Goal: Information Seeking & Learning: Learn about a topic

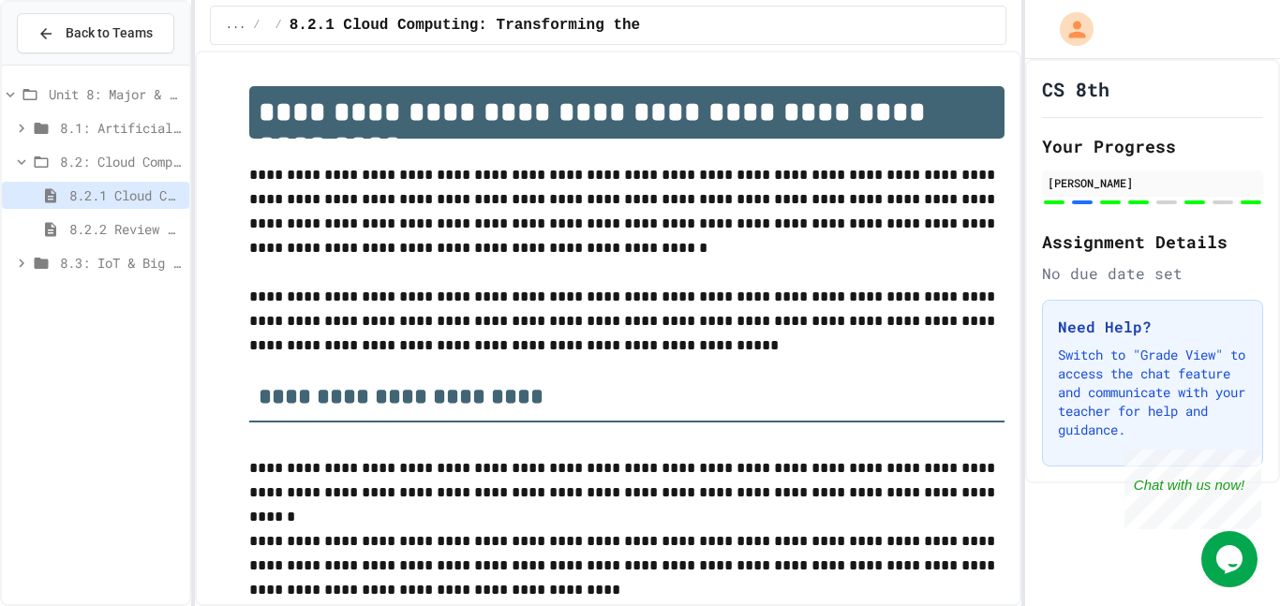
click at [149, 232] on span "8.2.2 Review - Cloud Computing" at bounding box center [125, 229] width 112 height 20
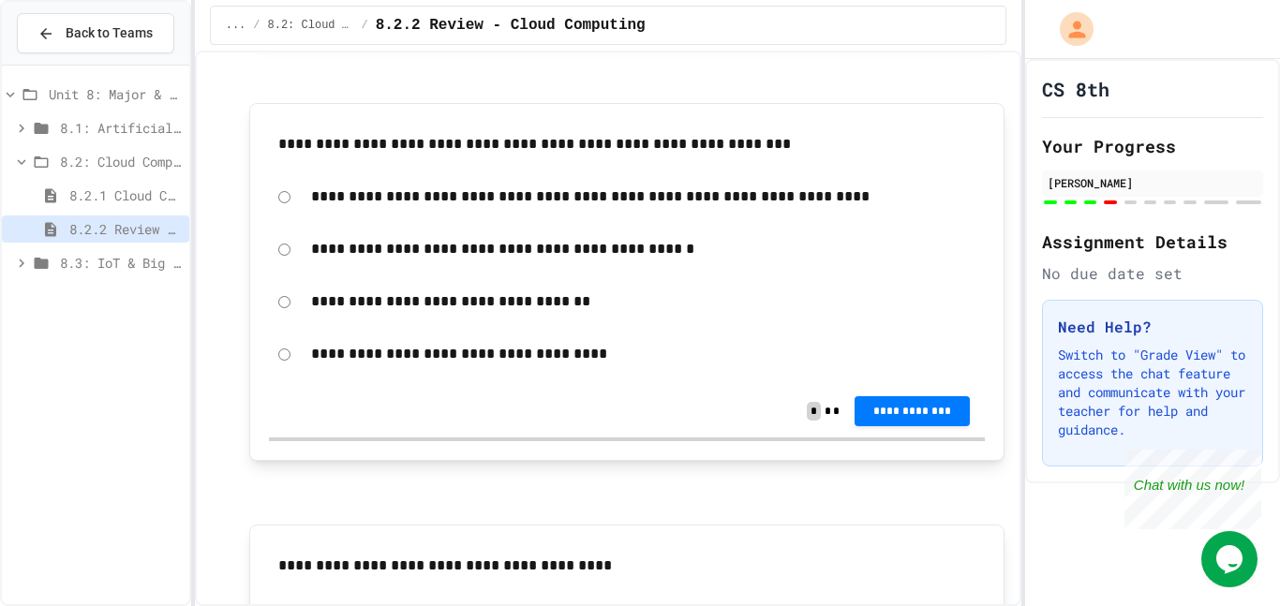
scroll to position [1859, 0]
click at [137, 23] on span "Back to Teams" at bounding box center [109, 33] width 87 height 20
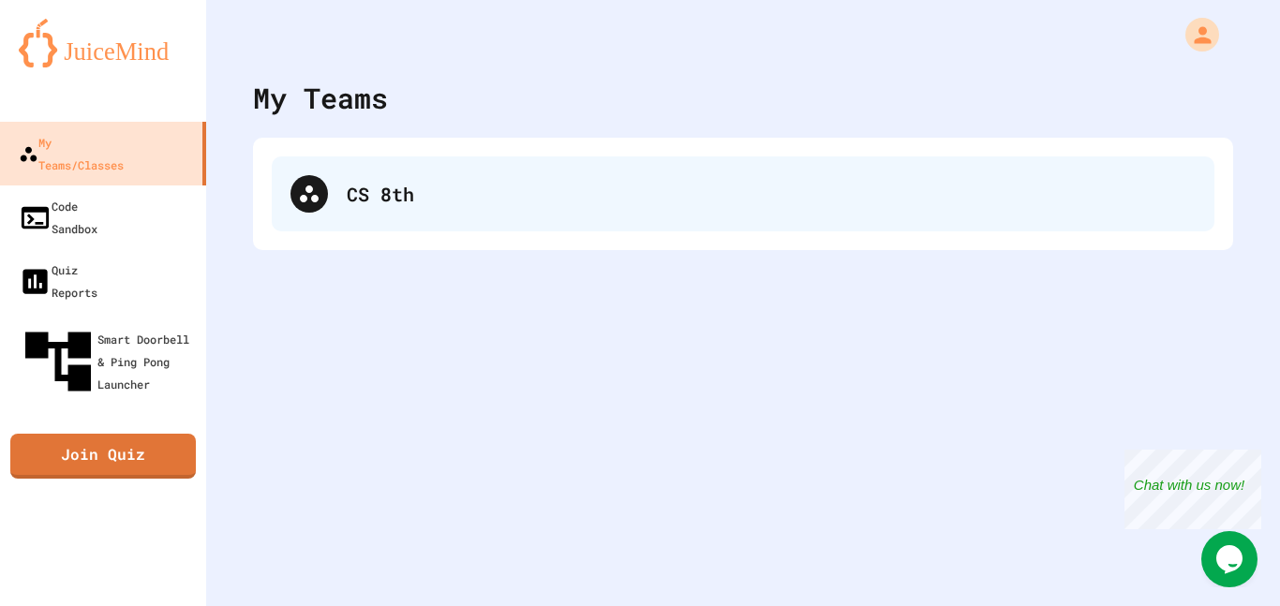
click at [292, 166] on div "CS 8th" at bounding box center [743, 194] width 943 height 75
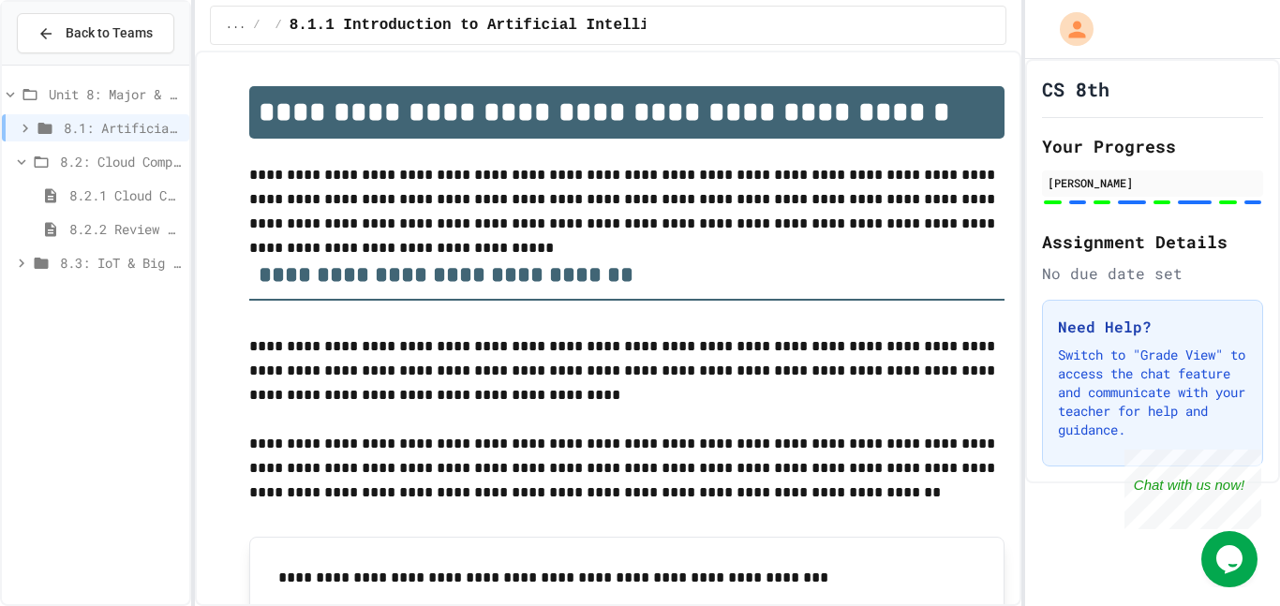
click at [129, 163] on span "8.2: Cloud Computing" at bounding box center [121, 162] width 122 height 20
click at [68, 93] on span "Unit 8: Major & Emerging Technologies" at bounding box center [115, 94] width 133 height 20
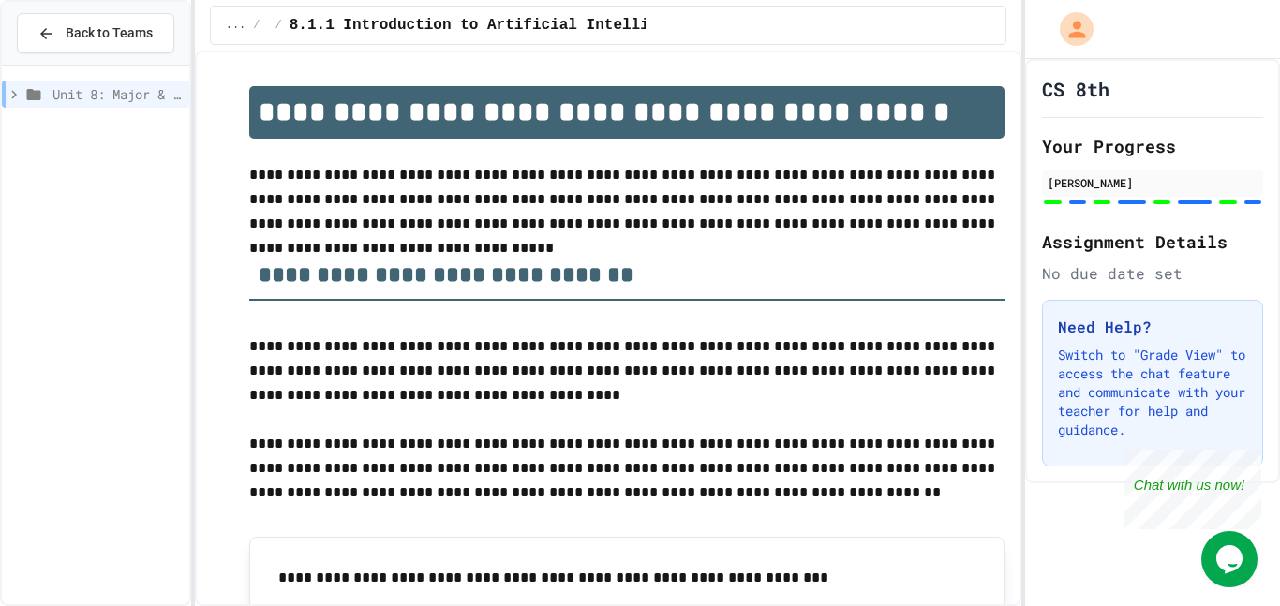
click at [73, 84] on span "Unit 8: Major & Emerging Technologies" at bounding box center [116, 94] width 129 height 20
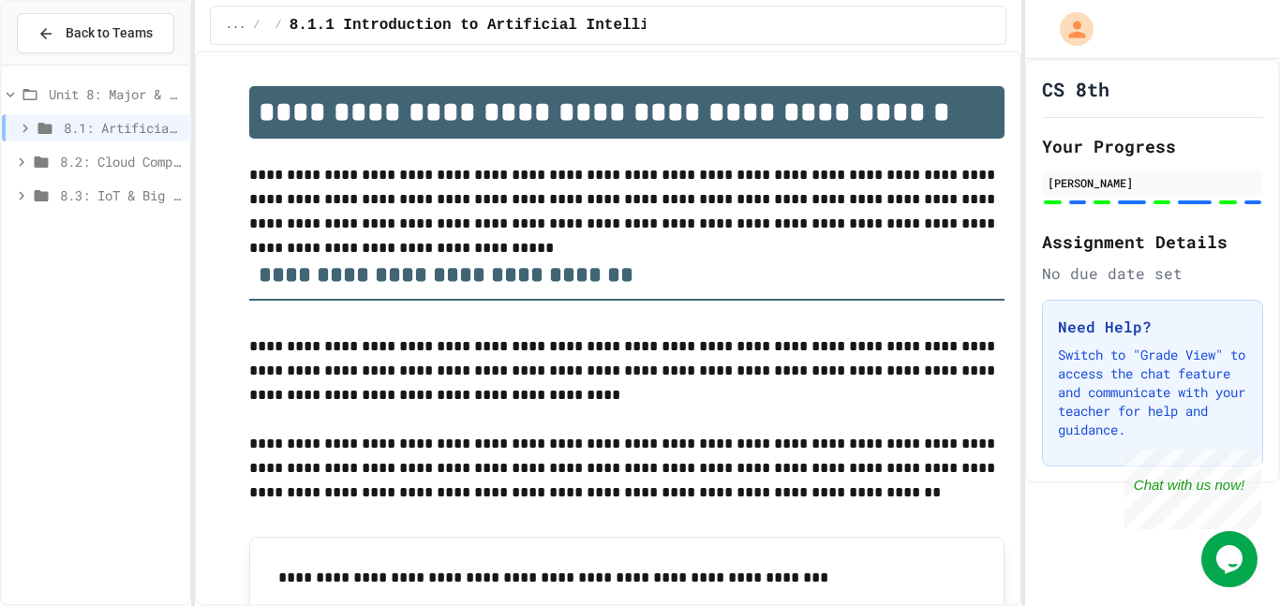
click at [23, 129] on icon at bounding box center [25, 128] width 17 height 17
click at [67, 194] on span "8.2: Cloud Computing" at bounding box center [121, 196] width 122 height 20
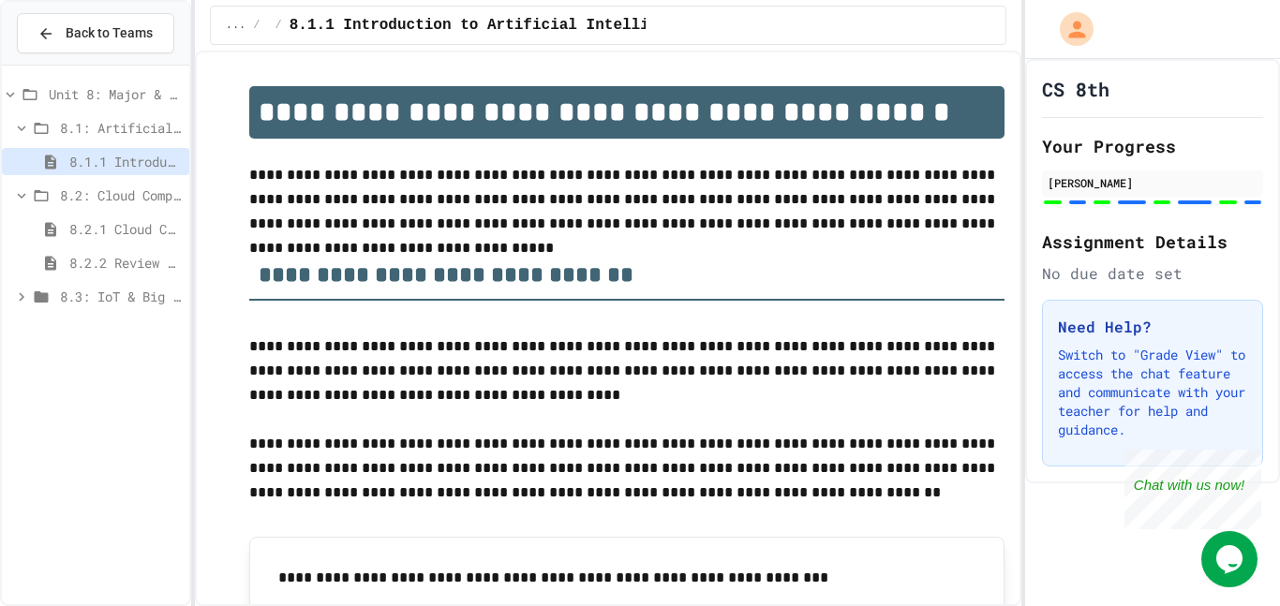
click at [95, 254] on span "8.2.2 Review - Cloud Computing" at bounding box center [125, 263] width 112 height 20
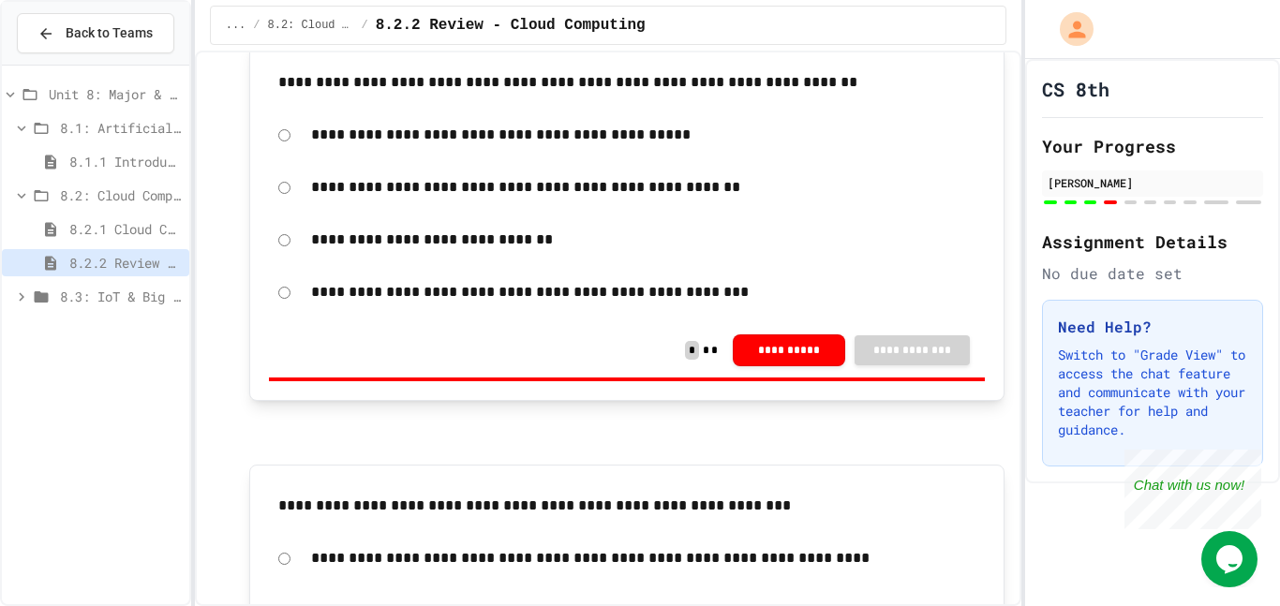
scroll to position [1497, 0]
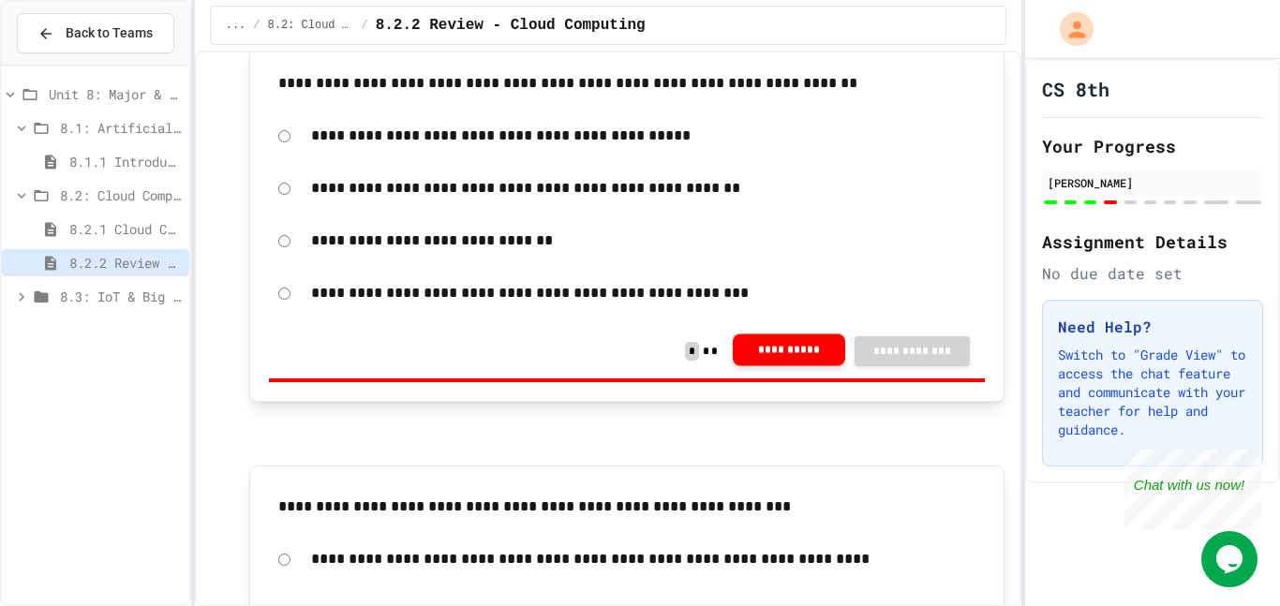
click at [782, 343] on button "**********" at bounding box center [789, 350] width 112 height 32
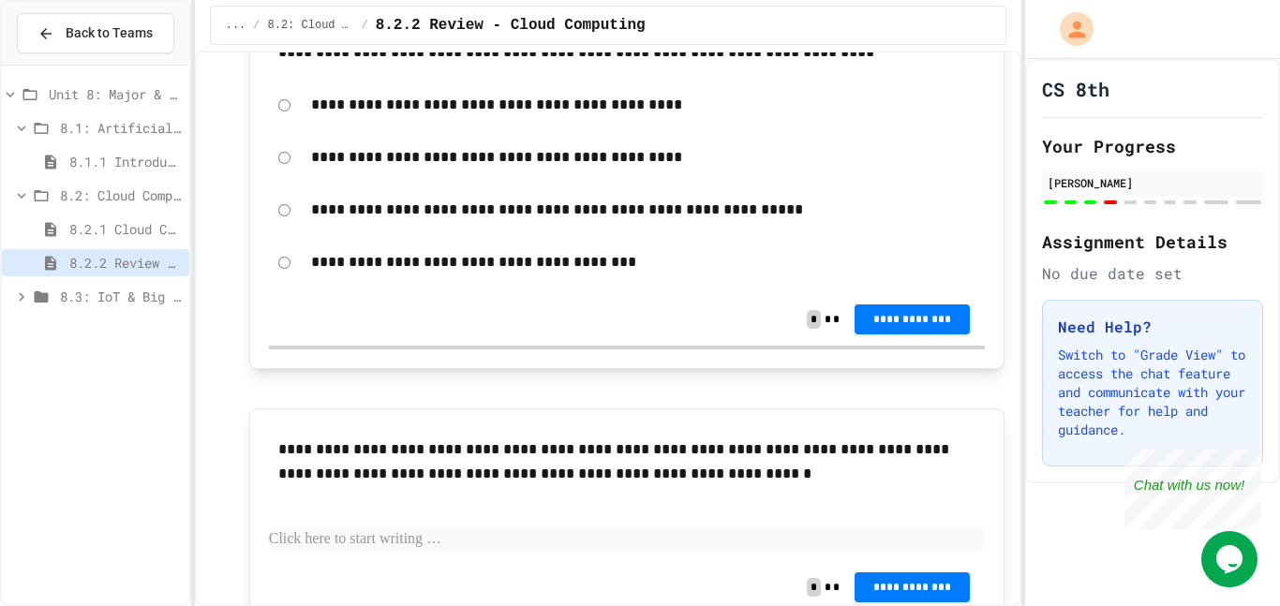
scroll to position [3237, 0]
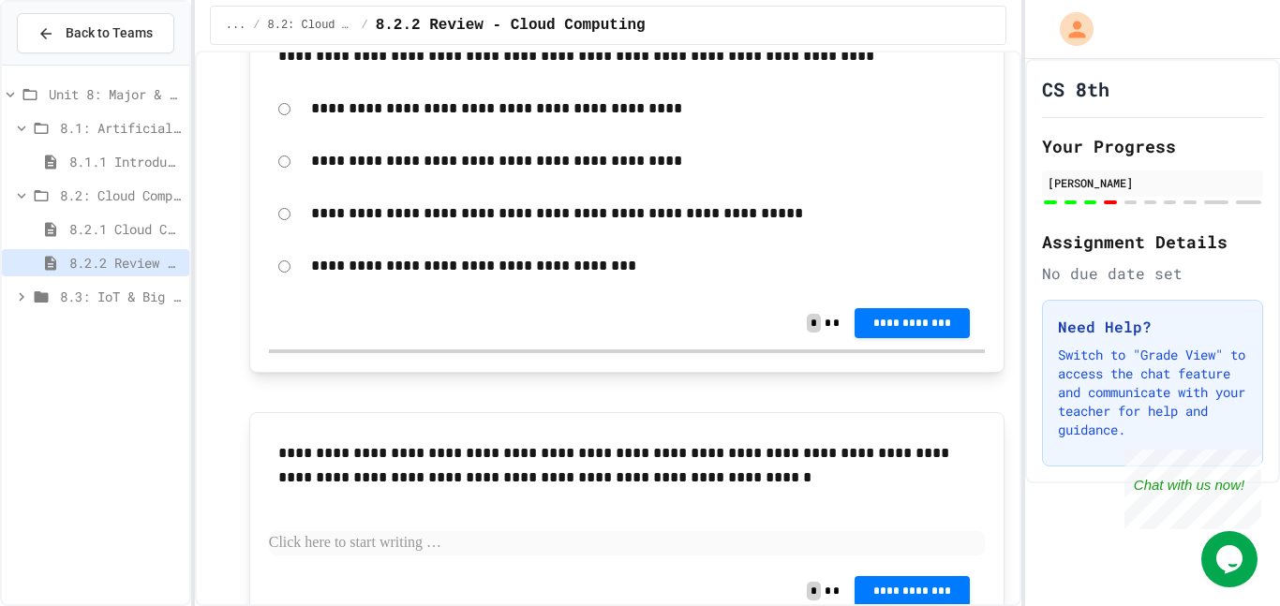
click at [74, 234] on span "8.2.1 Cloud Computing: Transforming the Digital World" at bounding box center [125, 229] width 112 height 20
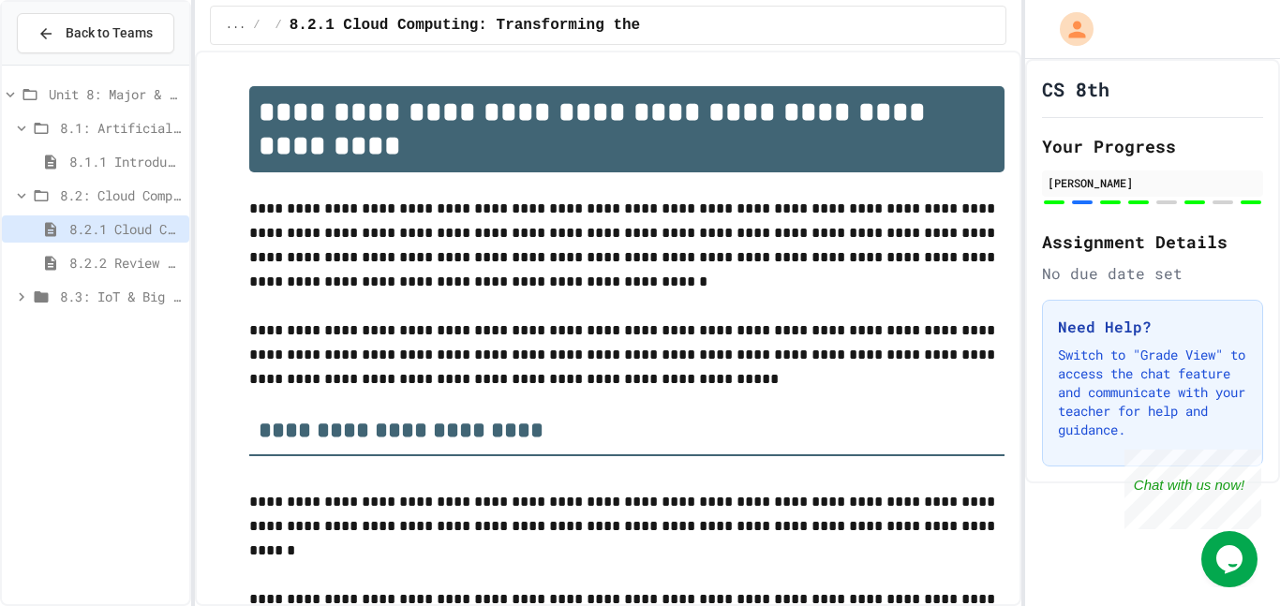
click at [113, 207] on div "8.2: Cloud Computing" at bounding box center [95, 195] width 187 height 27
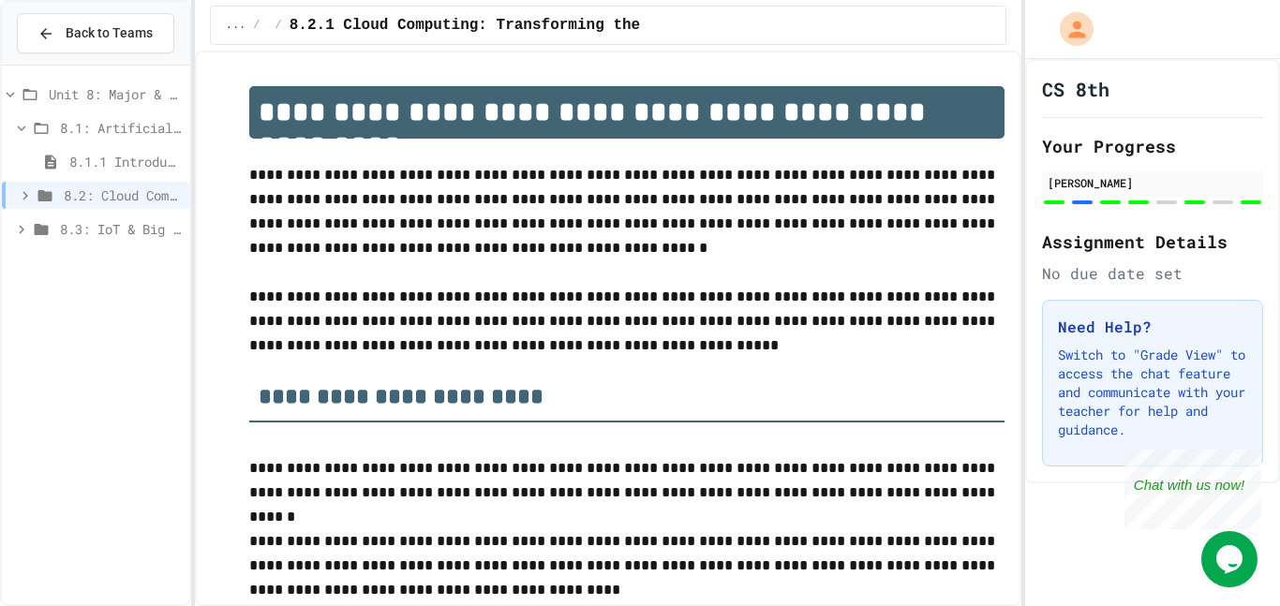
click at [131, 158] on span "8.1.1 Introduction to Artificial Intelligence" at bounding box center [125, 162] width 112 height 20
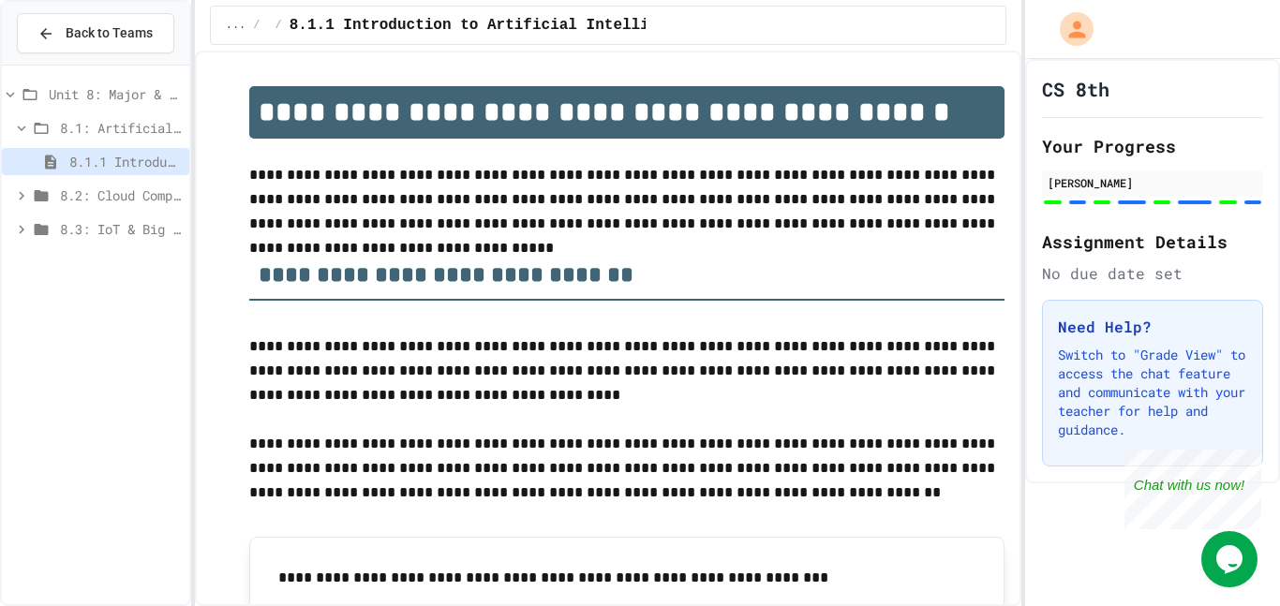
click at [91, 188] on span "8.2: Cloud Computing" at bounding box center [121, 196] width 122 height 20
click at [141, 221] on span "8.2.1 Cloud Computing: Transforming the Digital World" at bounding box center [125, 229] width 112 height 20
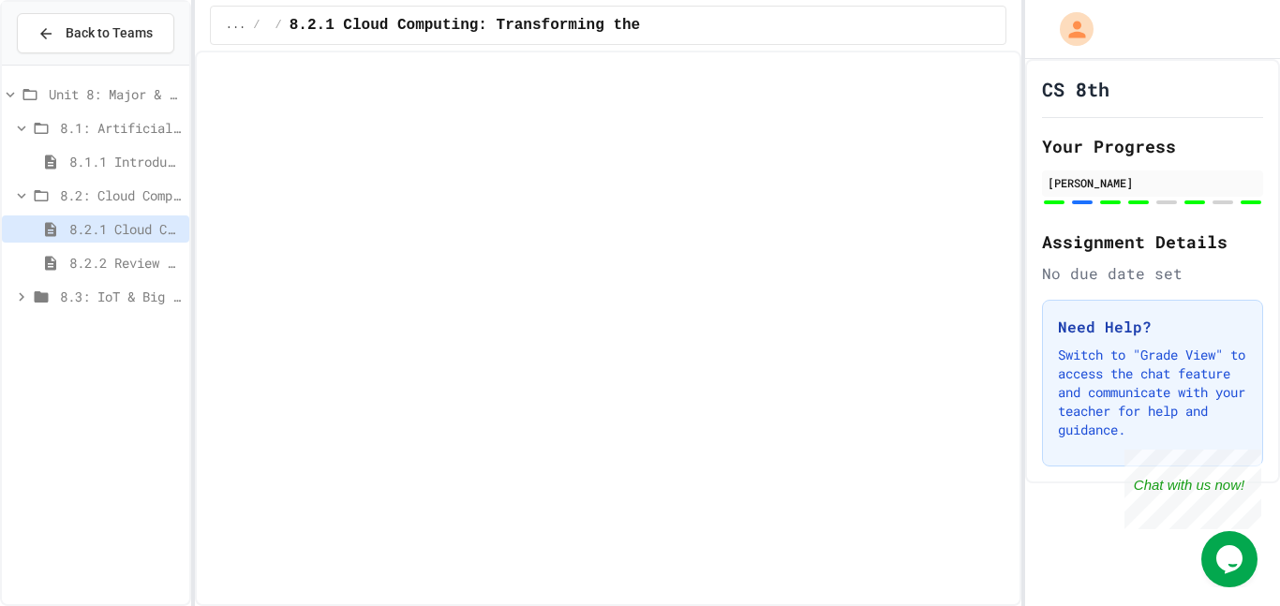
click at [142, 197] on span "8.2: Cloud Computing" at bounding box center [121, 196] width 122 height 20
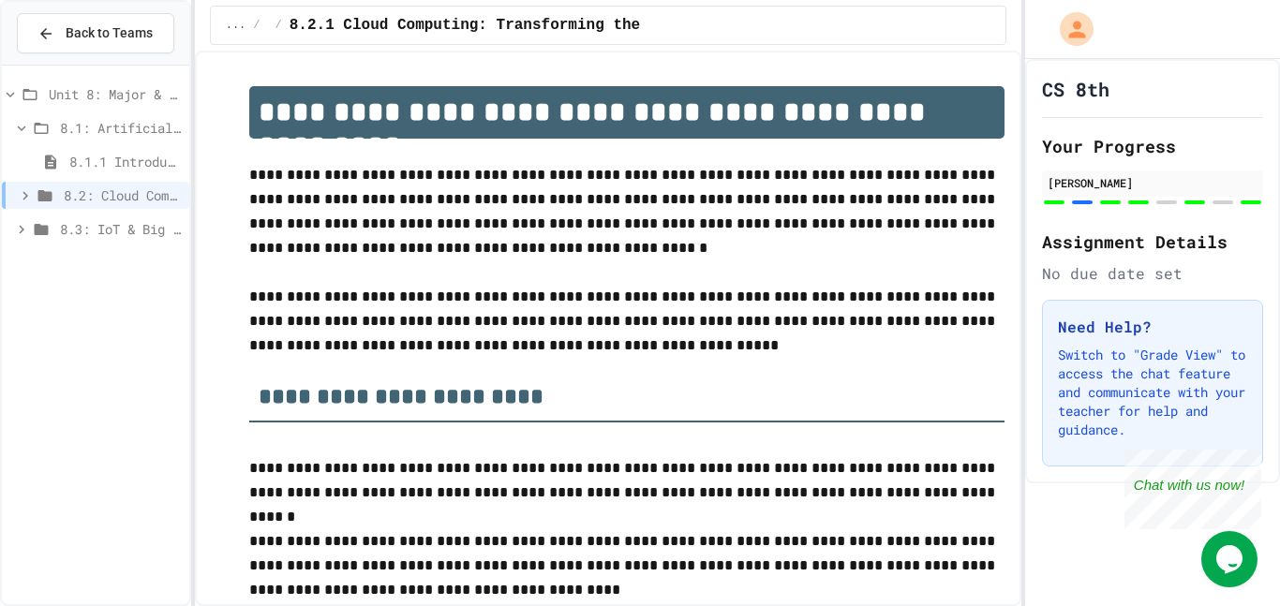
click at [132, 199] on span "8.2: Cloud Computing" at bounding box center [123, 196] width 118 height 20
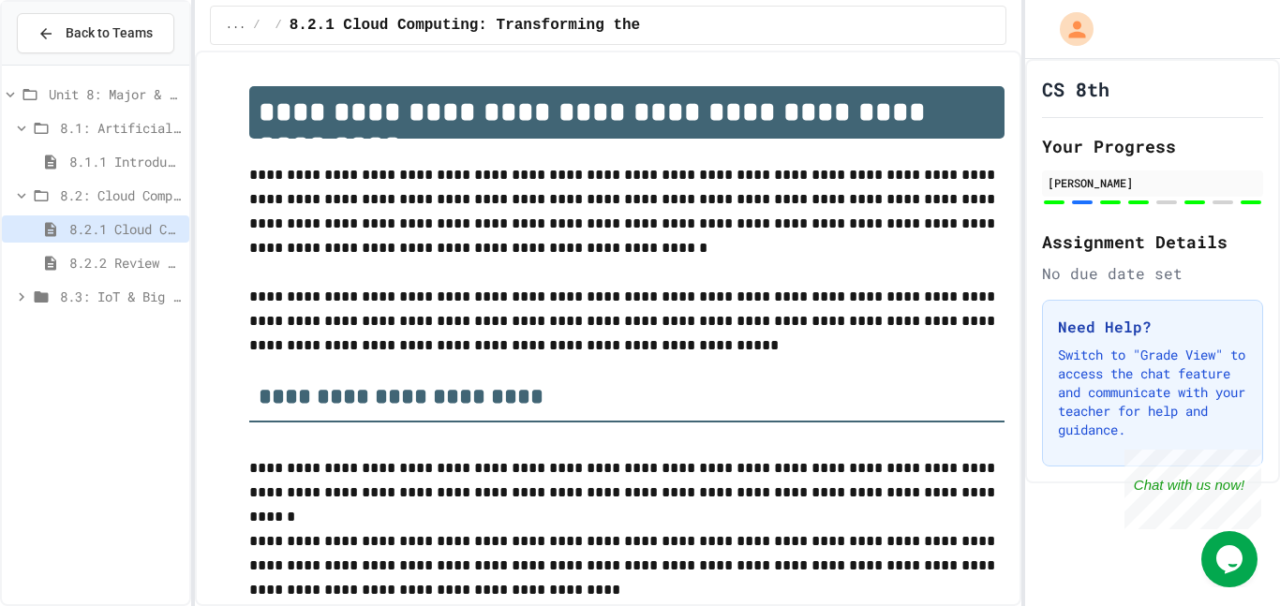
click at [85, 256] on span "8.2.2 Review - Cloud Computing" at bounding box center [125, 263] width 112 height 20
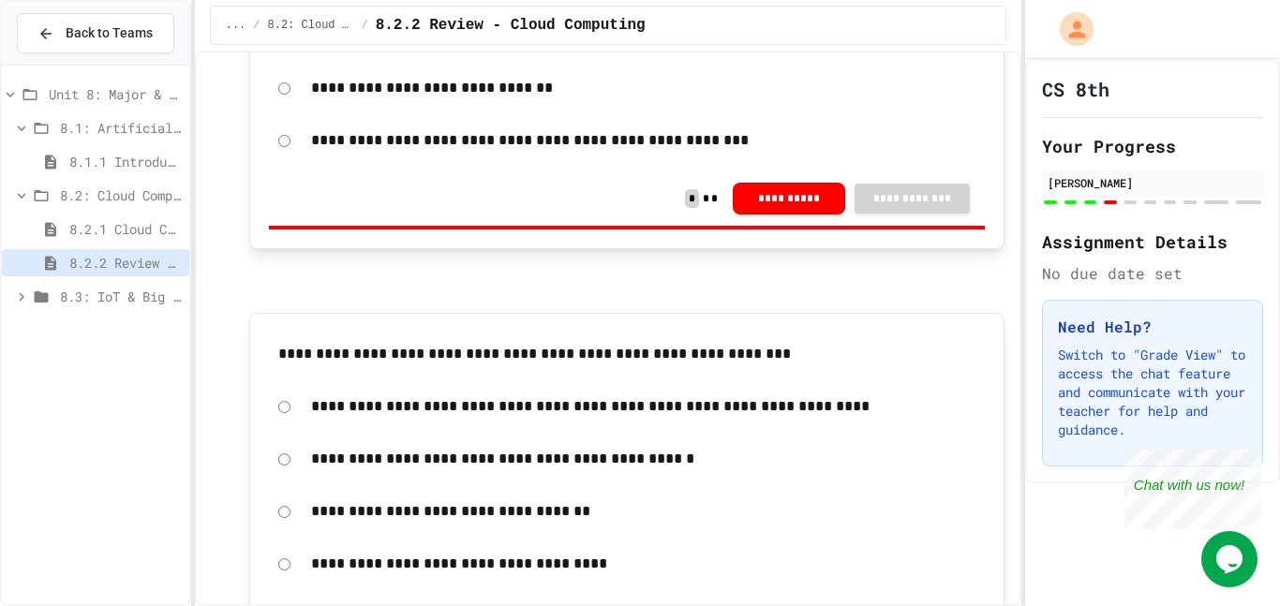
scroll to position [1782, 0]
